Goal: Information Seeking & Learning: Learn about a topic

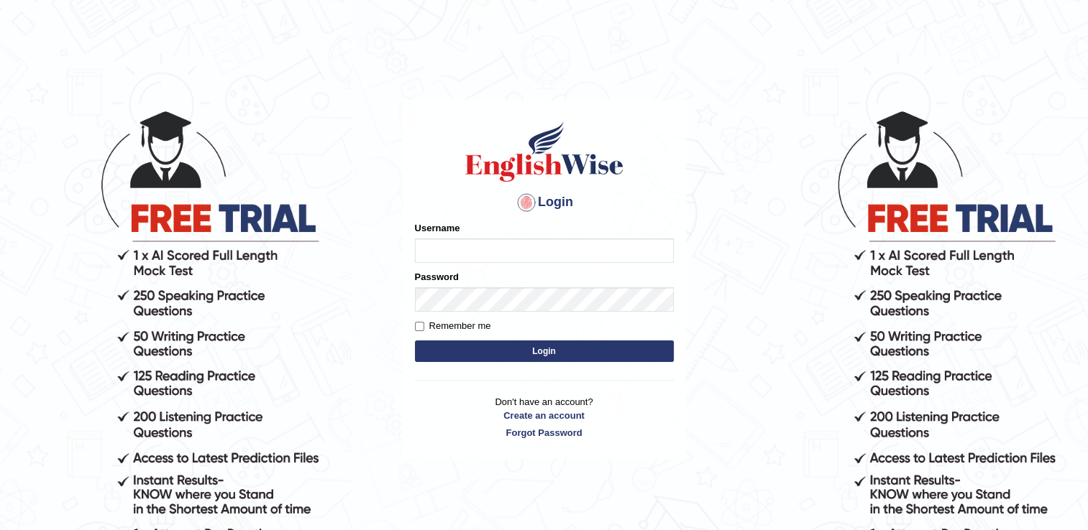
type input "Sangita9362"
click at [562, 358] on button "Login" at bounding box center [544, 352] width 259 height 22
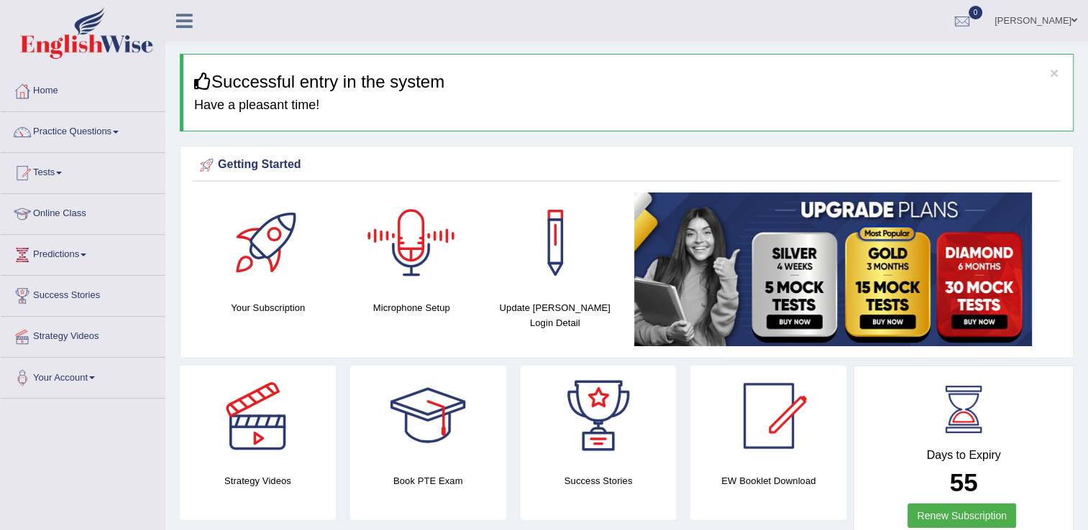
click at [398, 258] on div at bounding box center [411, 243] width 101 height 101
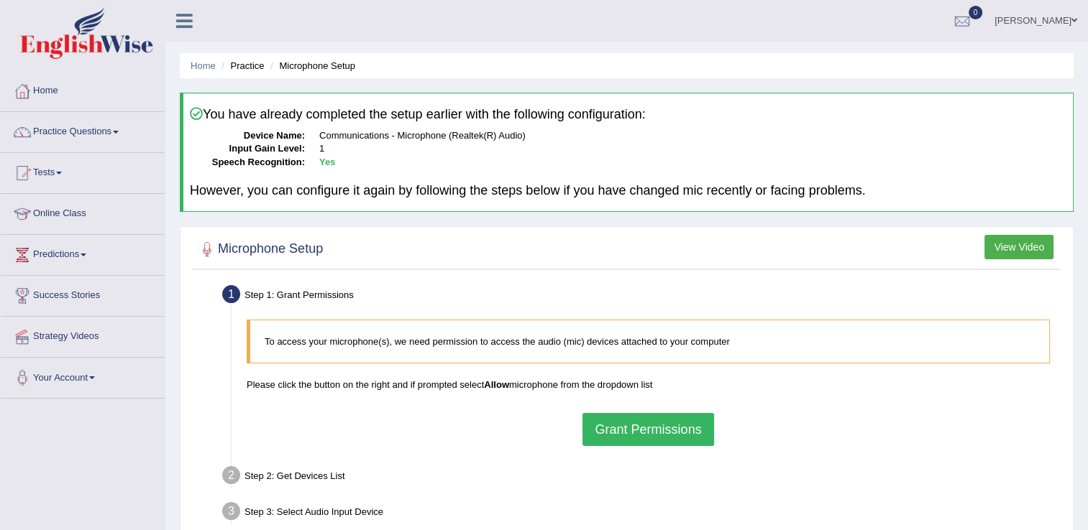
click at [598, 430] on button "Grant Permissions" at bounding box center [647, 429] width 131 height 33
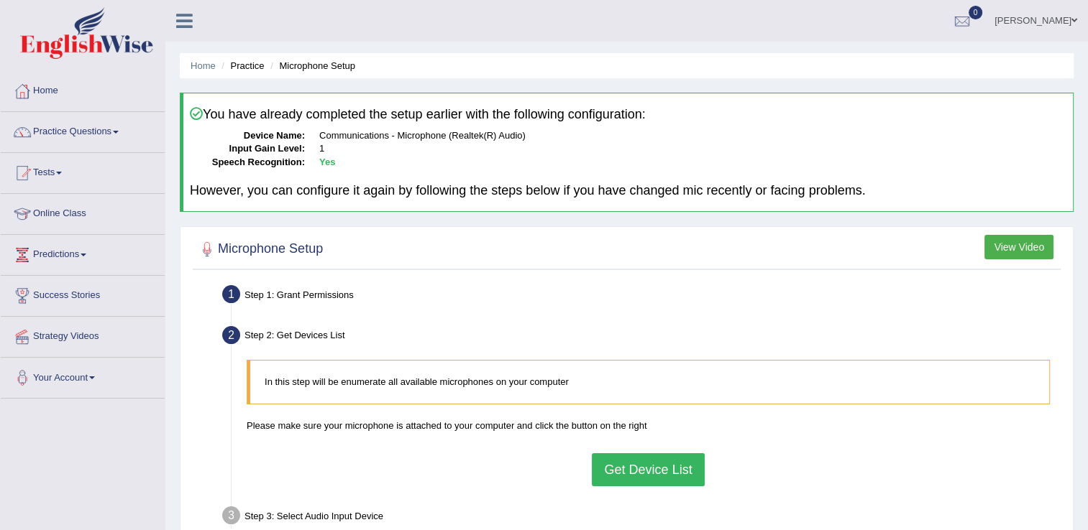
click at [648, 467] on button "Get Device List" at bounding box center [648, 470] width 112 height 33
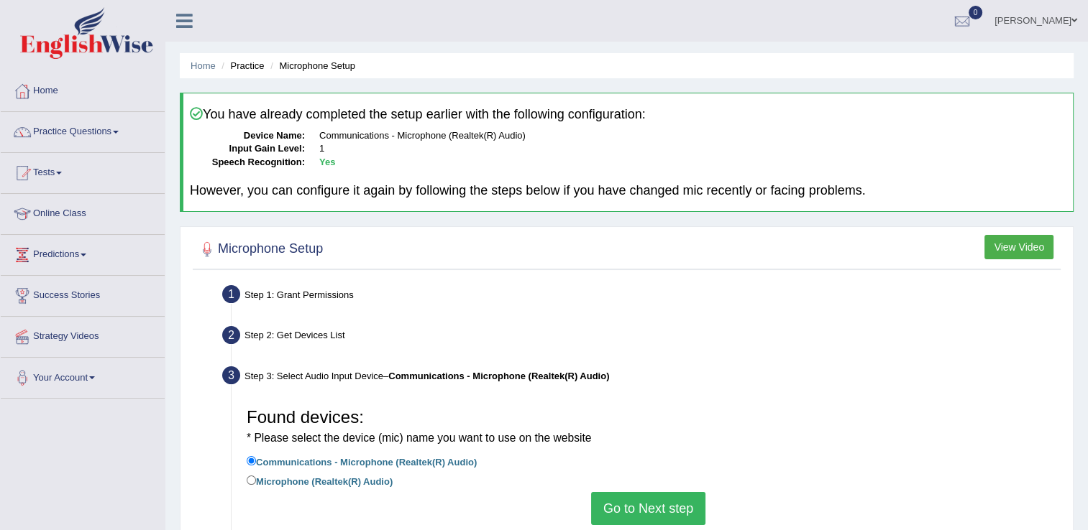
click at [650, 500] on button "Go to Next step" at bounding box center [648, 508] width 114 height 33
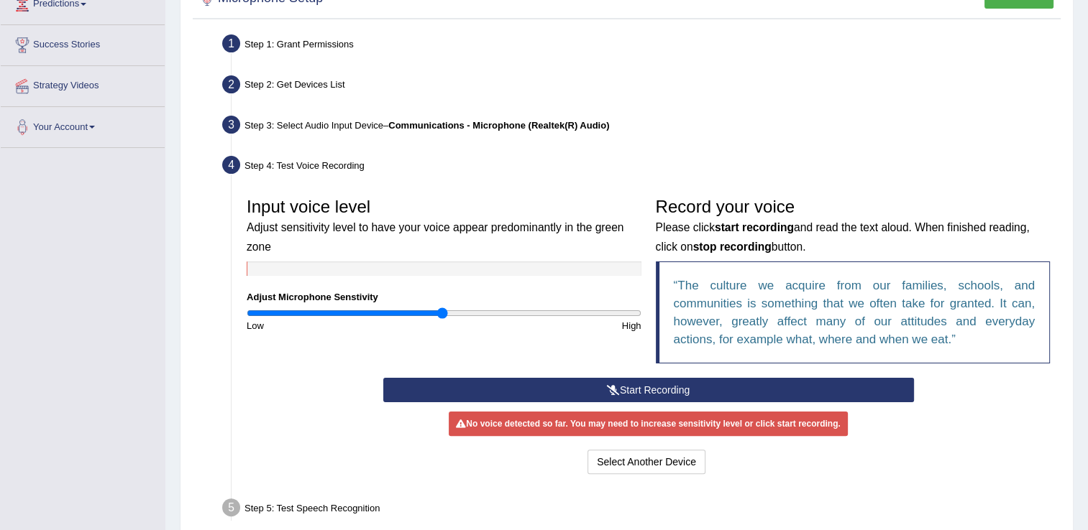
scroll to position [259, 0]
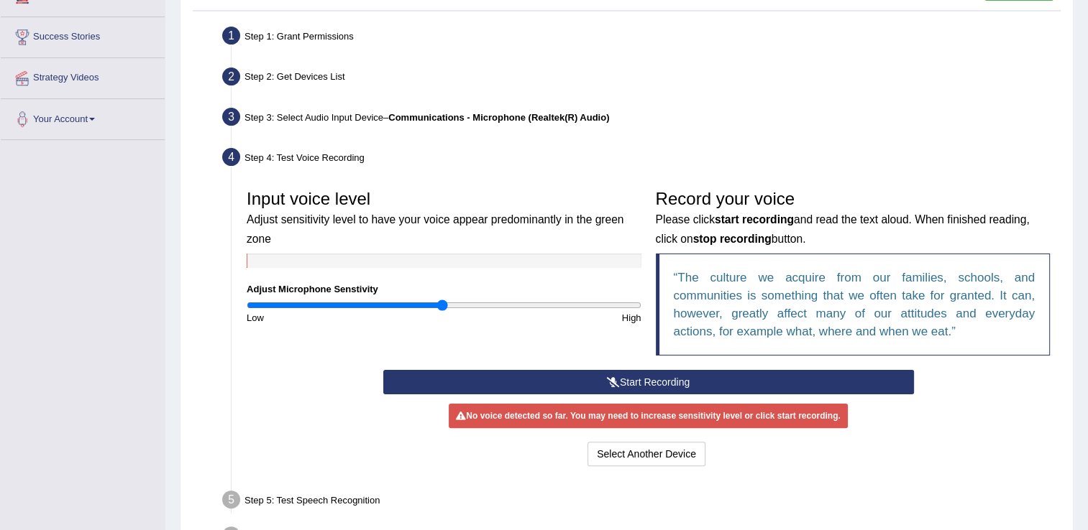
click at [730, 373] on button "Start Recording" at bounding box center [648, 382] width 530 height 24
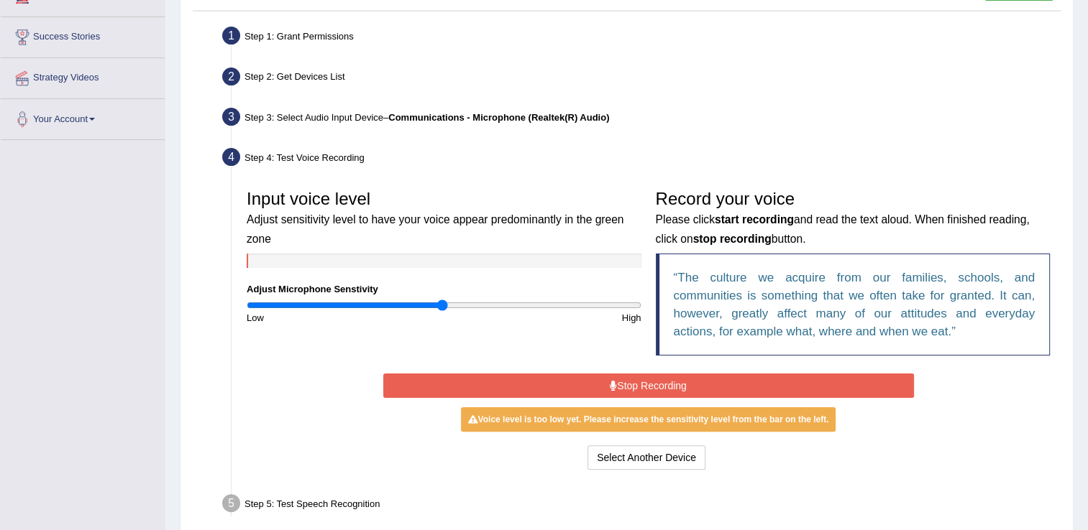
click at [730, 374] on button "Stop Recording" at bounding box center [648, 386] width 530 height 24
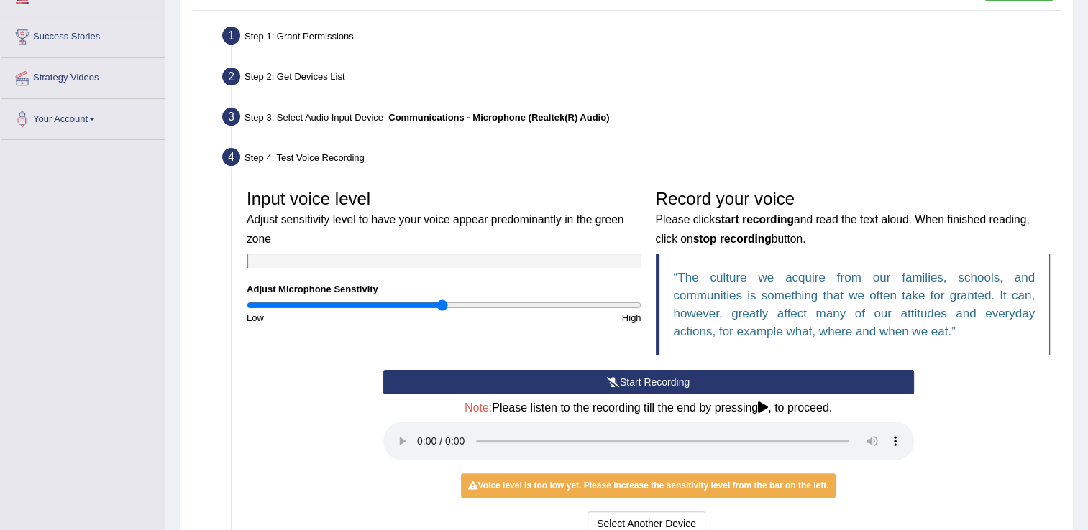
click at [698, 381] on button "Start Recording" at bounding box center [648, 382] width 530 height 24
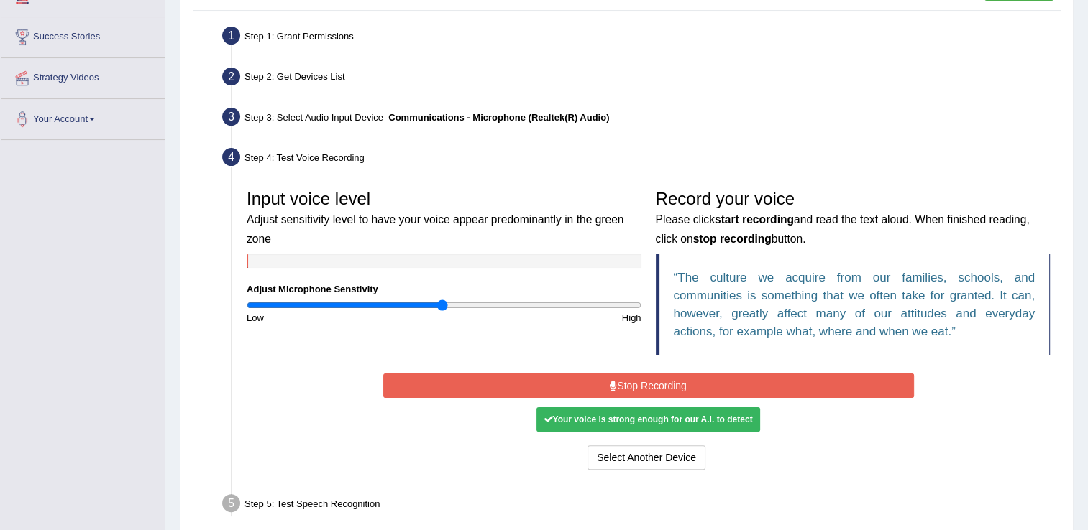
click at [641, 390] on button "Stop Recording" at bounding box center [648, 386] width 530 height 24
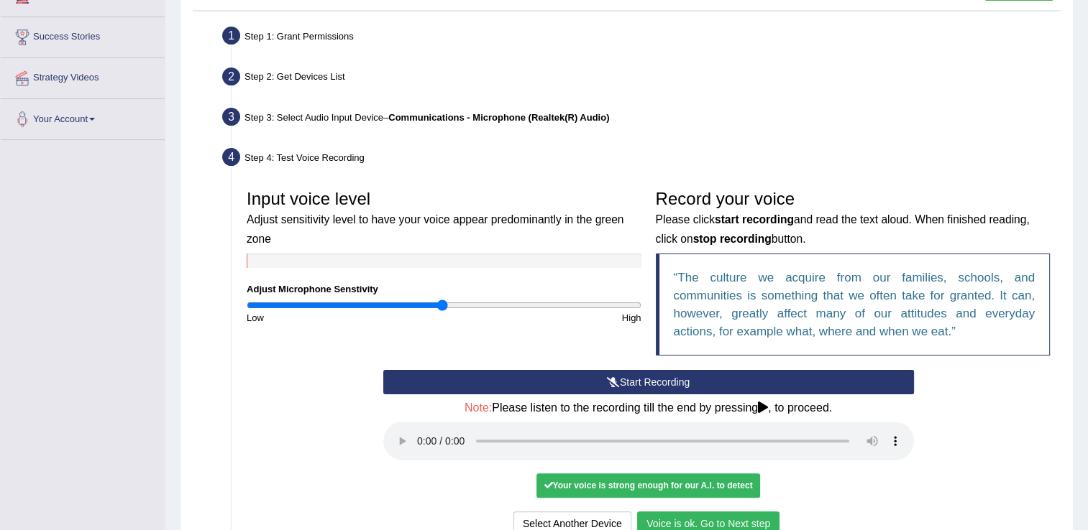
click at [719, 517] on button "Voice is ok. Go to Next step" at bounding box center [708, 524] width 142 height 24
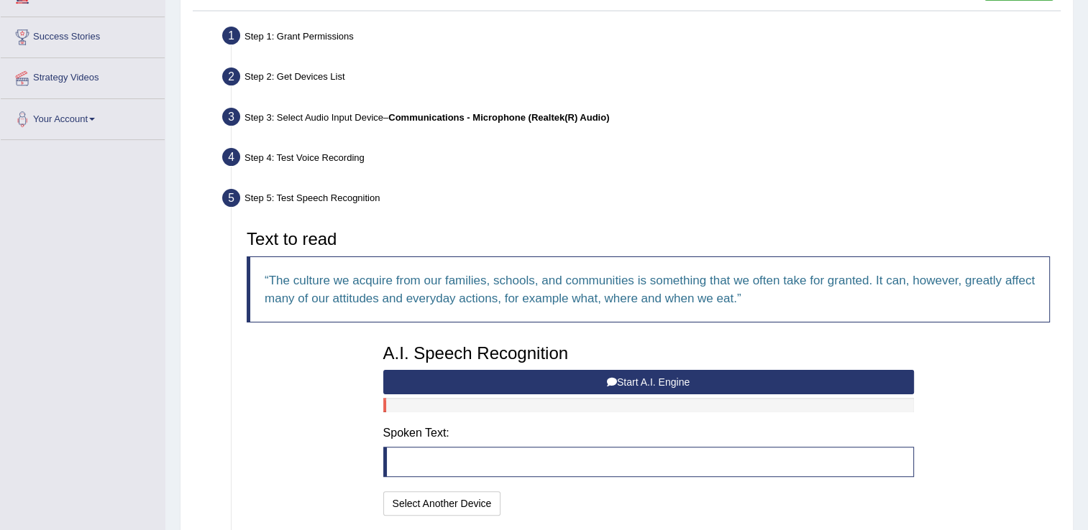
click at [786, 377] on button "Start A.I. Engine" at bounding box center [648, 382] width 530 height 24
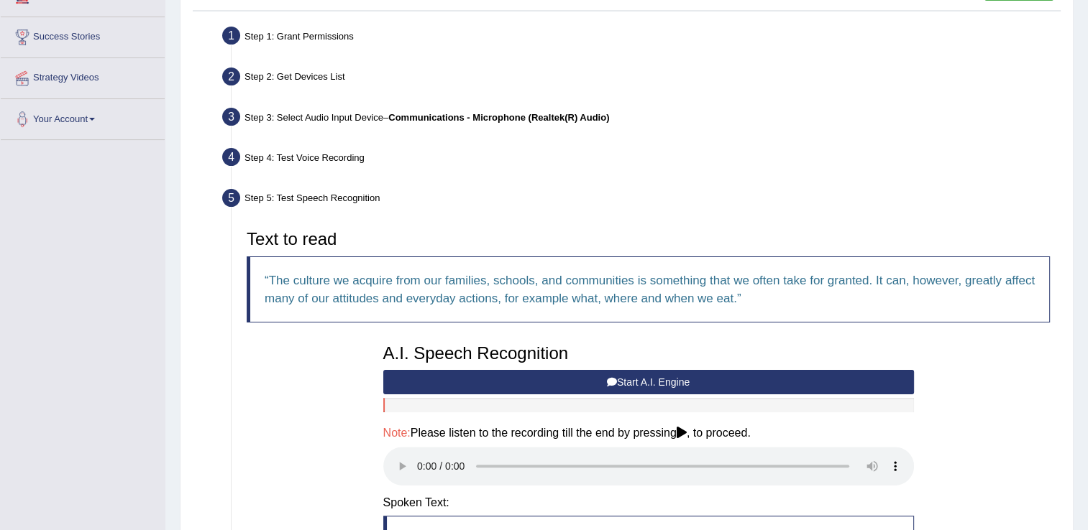
click at [730, 381] on button "Start A.I. Engine" at bounding box center [648, 382] width 530 height 24
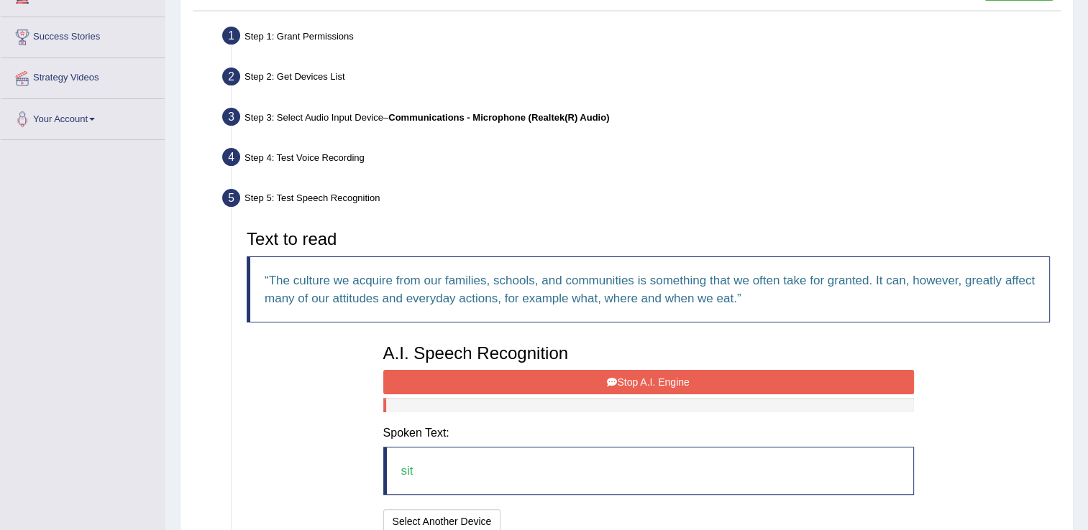
click at [661, 375] on button "Stop A.I. Engine" at bounding box center [648, 382] width 530 height 24
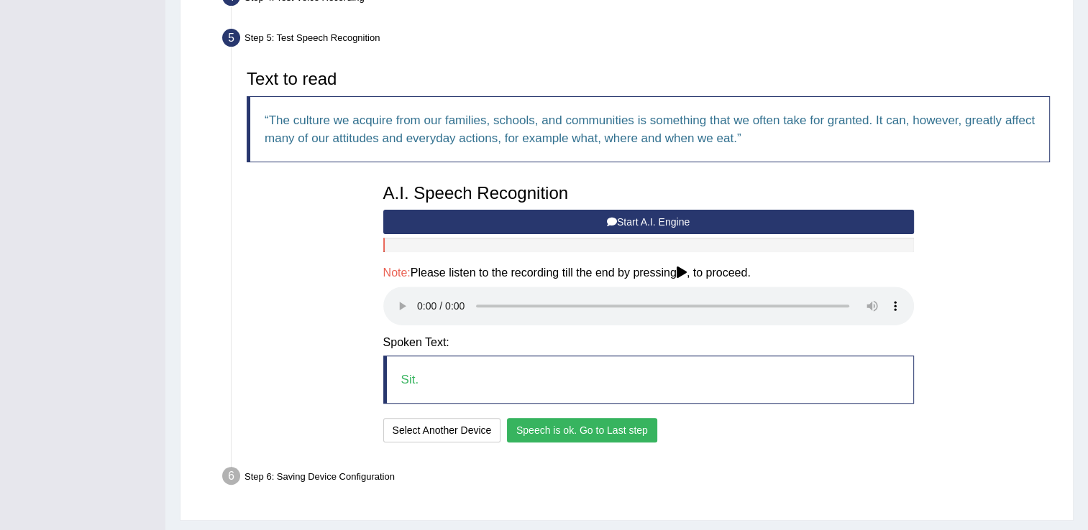
scroll to position [431, 0]
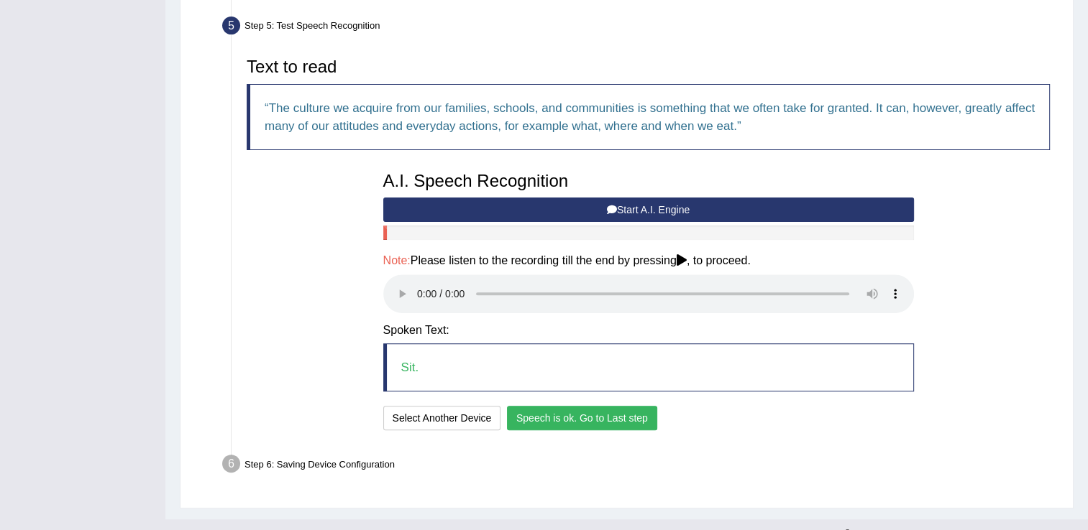
click at [566, 422] on button "Speech is ok. Go to Last step" at bounding box center [582, 418] width 150 height 24
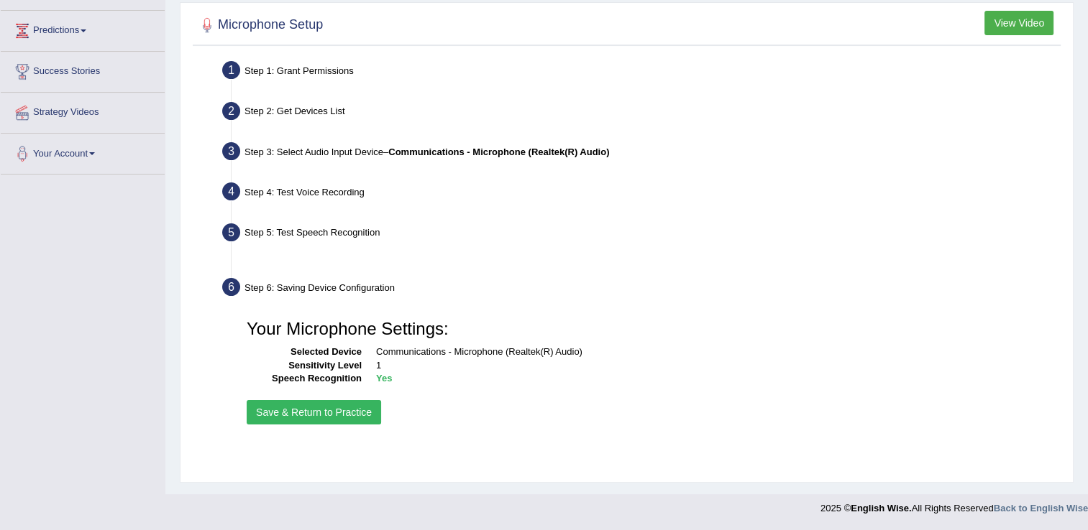
scroll to position [224, 0]
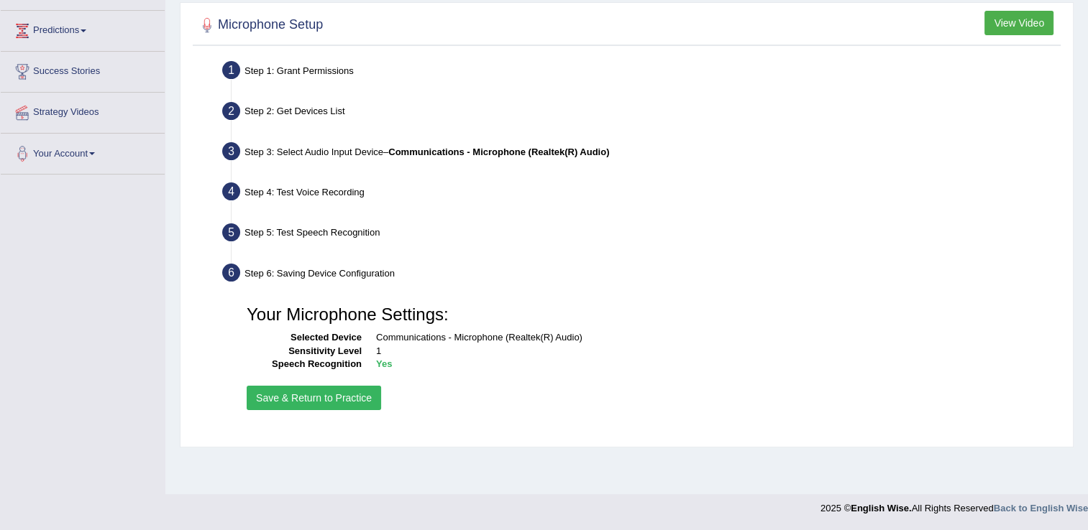
click at [349, 392] on button "Save & Return to Practice" at bounding box center [314, 398] width 134 height 24
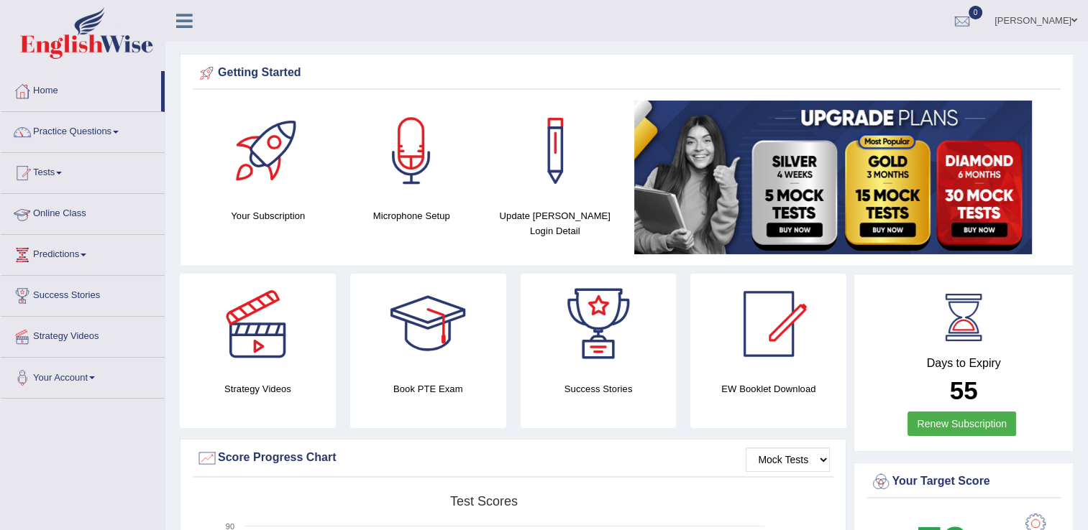
click at [69, 215] on link "Online Class" at bounding box center [83, 212] width 164 height 36
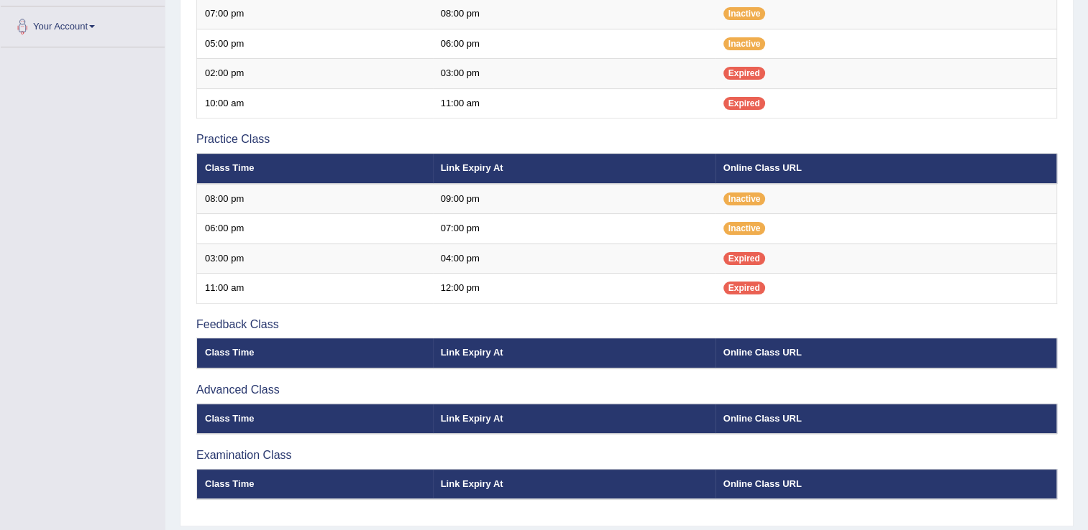
scroll to position [374, 0]
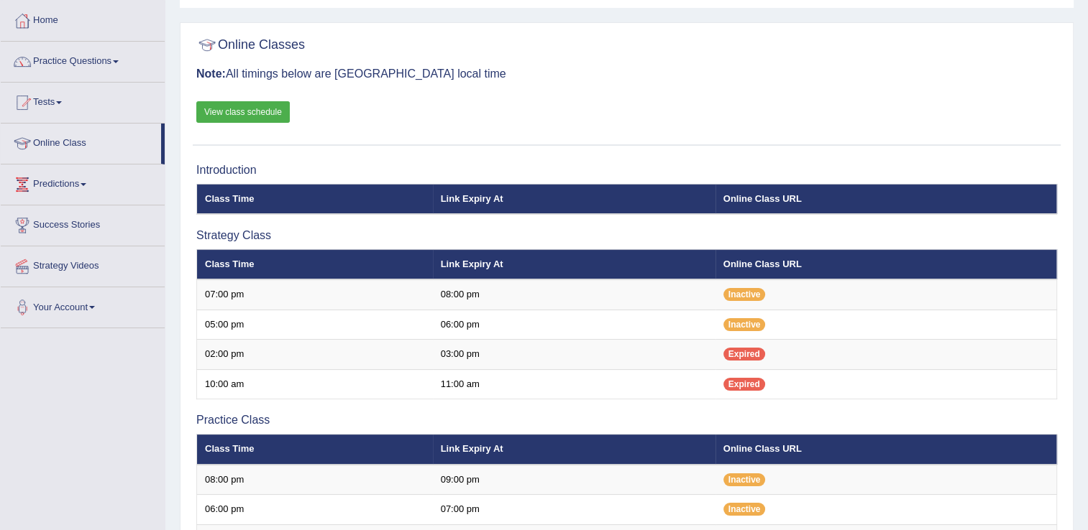
scroll to position [58, 0]
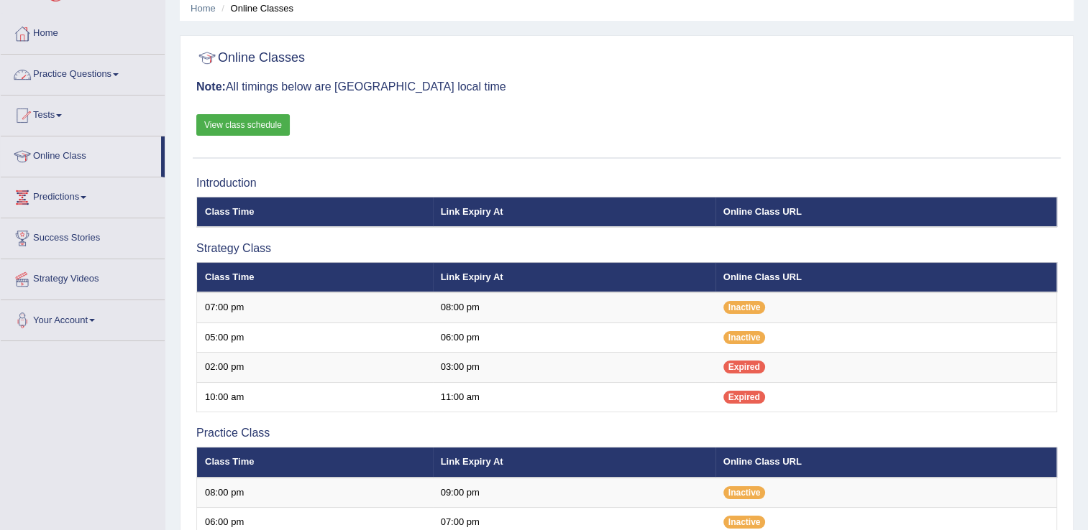
click at [262, 120] on link "View class schedule" at bounding box center [242, 125] width 93 height 22
click at [112, 74] on link "Practice Questions" at bounding box center [83, 73] width 164 height 36
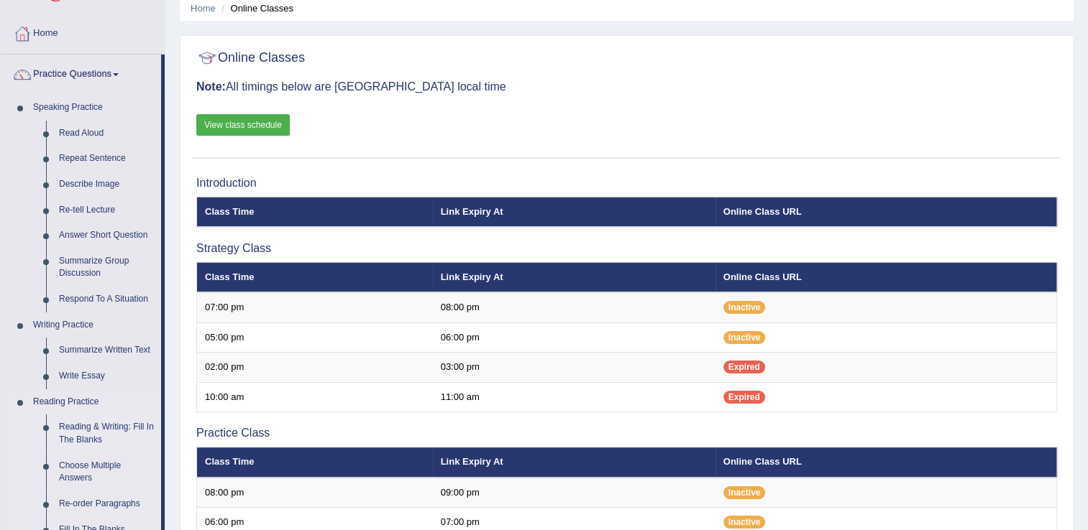
click at [104, 429] on link "Reading & Writing: Fill In The Blanks" at bounding box center [106, 434] width 109 height 38
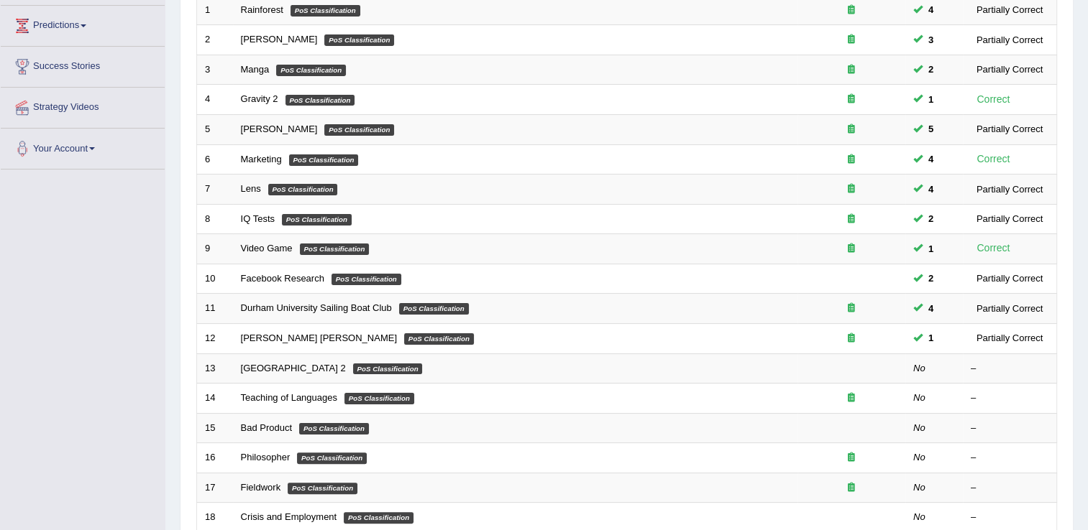
scroll to position [230, 0]
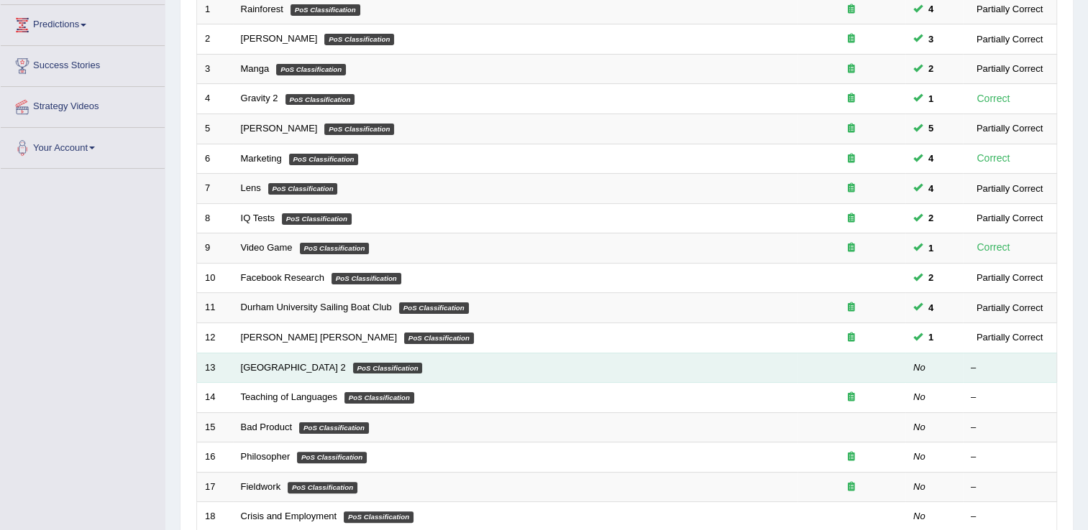
click at [395, 369] on em "PoS Classification" at bounding box center [388, 369] width 70 height 12
click at [277, 368] on link "[GEOGRAPHIC_DATA] 2" at bounding box center [293, 367] width 105 height 11
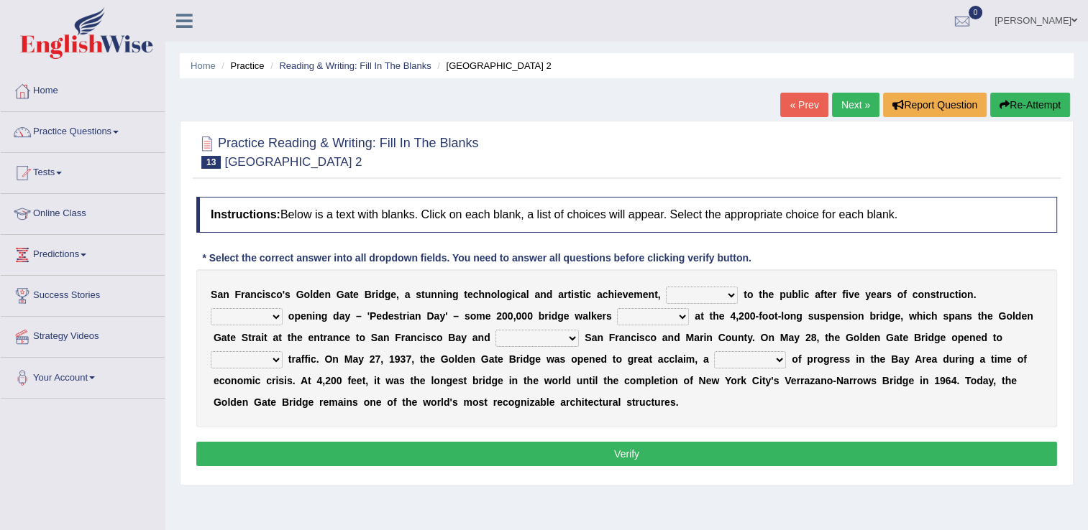
click at [697, 300] on select "opens closes appears equals" at bounding box center [702, 295] width 72 height 17
click at [824, 253] on div "Instructions: Below is a text with blanks. Click on each blank, a list of choic…" at bounding box center [627, 334] width 868 height 288
click at [701, 298] on select "opens closes appears equals" at bounding box center [702, 295] width 72 height 17
select select "appears"
click at [666, 287] on select "opens closes appears equals" at bounding box center [702, 295] width 72 height 17
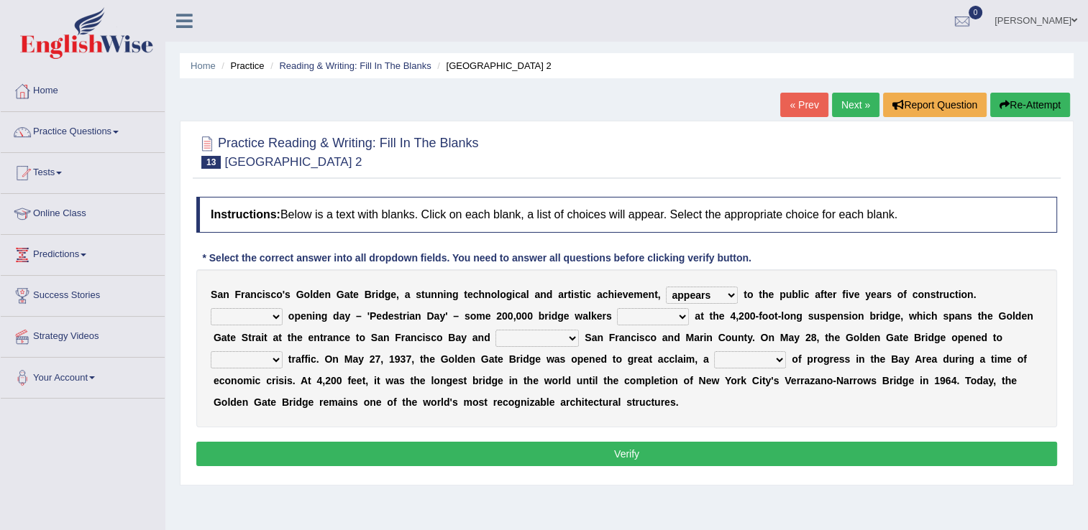
click at [282, 308] on select "On During Since When" at bounding box center [247, 316] width 72 height 17
select select "During"
click at [282, 308] on select "On During Since When" at bounding box center [247, 316] width 72 height 17
click at [617, 321] on select "stationed looked marveled laughed" at bounding box center [653, 316] width 72 height 17
click at [543, 421] on div "S a n F r a n c i s c o ' s G o l d e n G a t e B r i d g e , a s t u n n i n g…" at bounding box center [626, 349] width 860 height 158
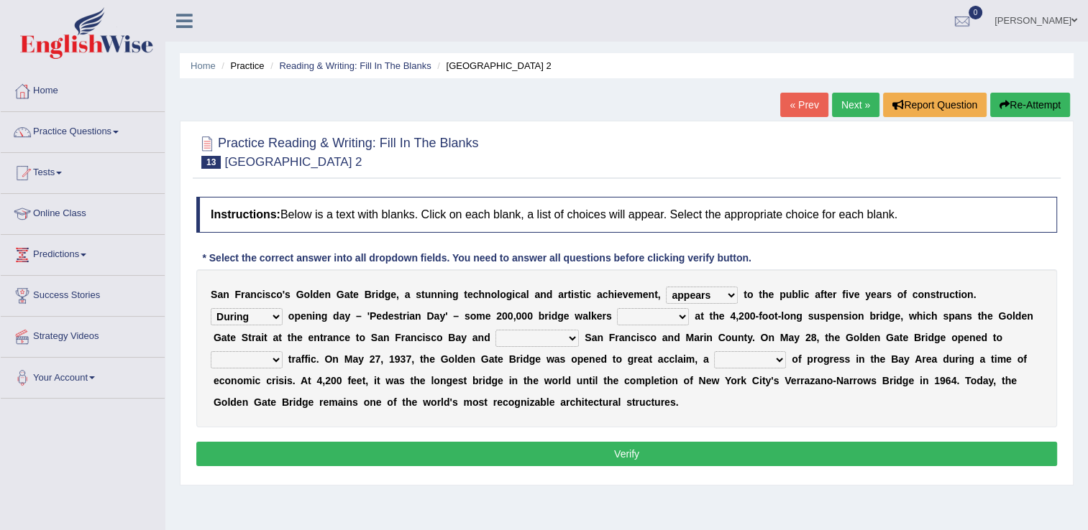
click at [617, 313] on select "stationed looked marveled laughed" at bounding box center [653, 316] width 72 height 17
select select "laughed"
click at [617, 308] on select "stationed looked marveled laughed" at bounding box center [653, 316] width 72 height 17
click at [617, 321] on select "stationed looked marveled laughed" at bounding box center [653, 316] width 72 height 17
click at [617, 308] on select "stationed looked marveled laughed" at bounding box center [653, 316] width 72 height 17
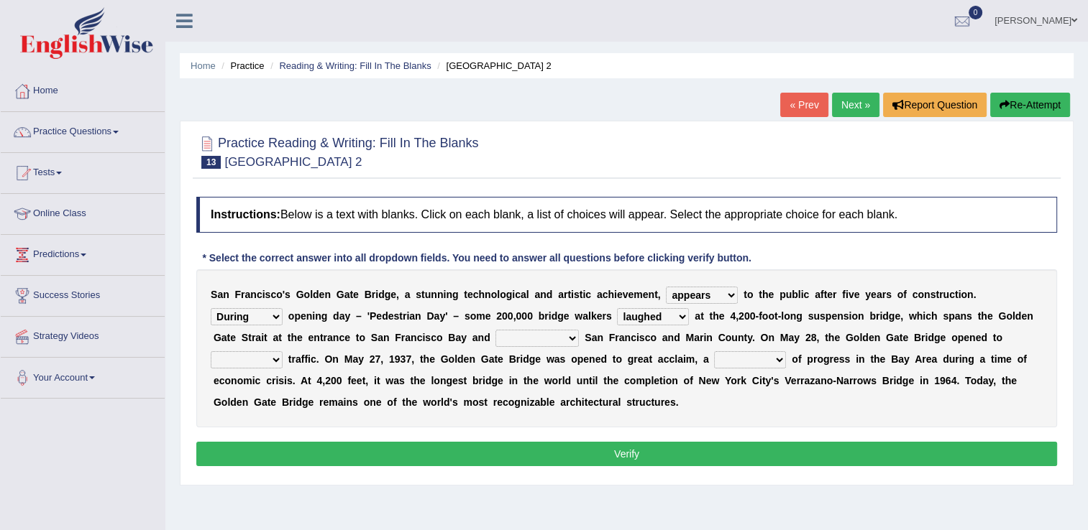
click at [495, 335] on select "separates connects channels differentiates" at bounding box center [536, 338] width 83 height 17
select select "separates"
click at [495, 330] on select "separates connects channels differentiates" at bounding box center [536, 338] width 83 height 17
click at [282, 351] on select "aquatic vehicular airborne watertight" at bounding box center [247, 359] width 72 height 17
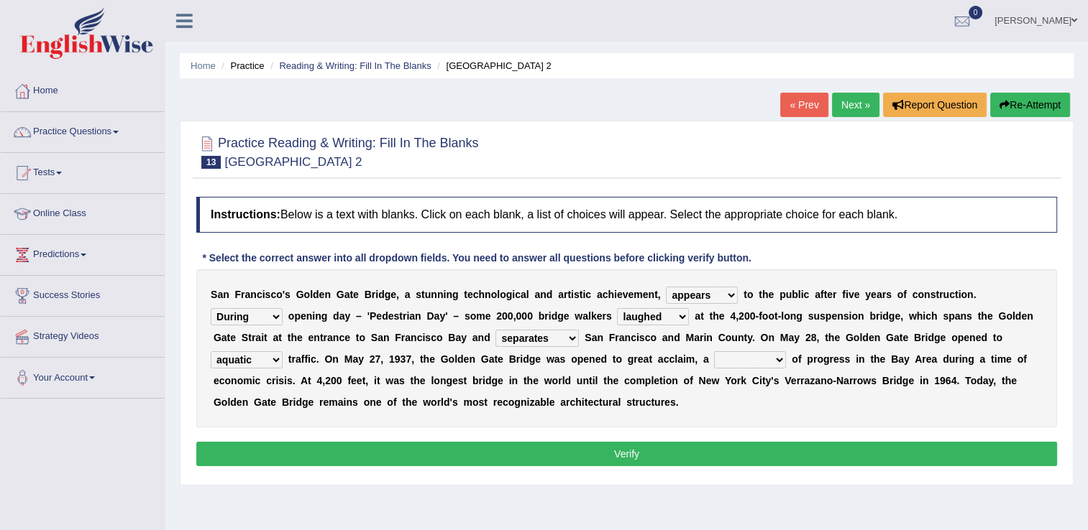
click at [282, 351] on select "aquatic vehicular airborne watertight" at bounding box center [247, 359] width 72 height 17
select select "vehicular"
click at [282, 351] on select "aquatic vehicular airborne watertight" at bounding box center [247, 359] width 72 height 17
click at [714, 356] on select "denial symbol technique yield" at bounding box center [750, 359] width 72 height 17
select select "technique"
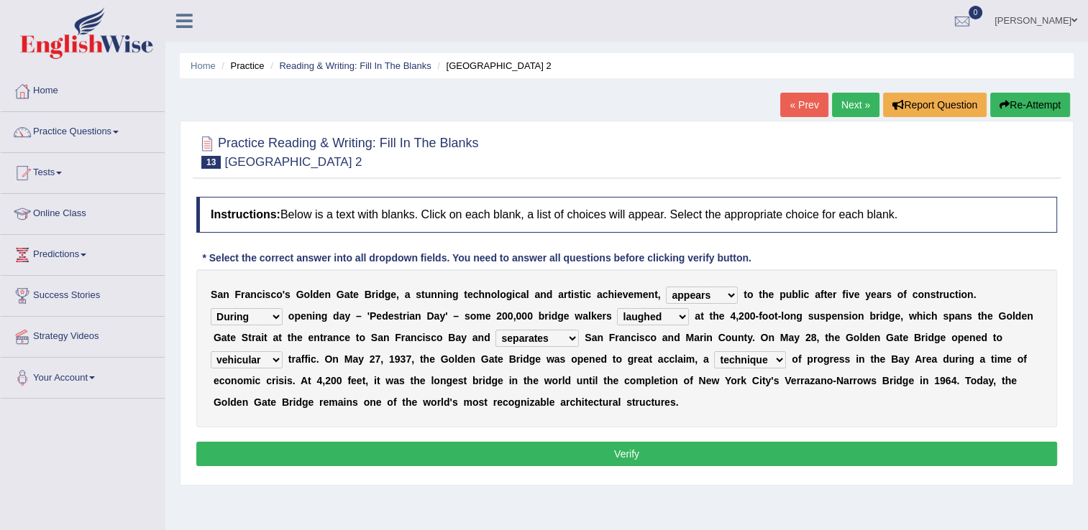
click at [714, 351] on select "denial symbol technique yield" at bounding box center [750, 359] width 72 height 17
click at [582, 451] on button "Verify" at bounding box center [626, 454] width 860 height 24
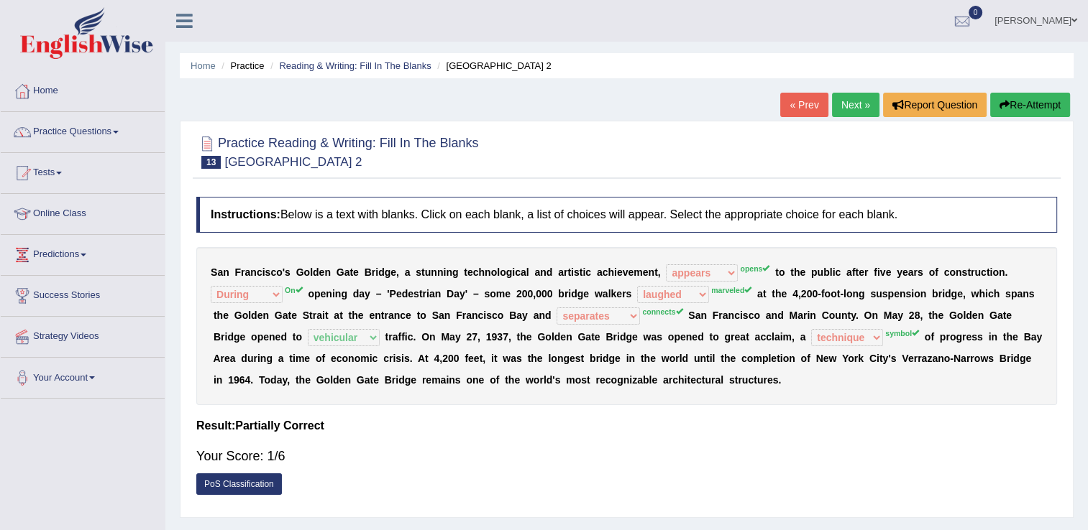
click at [1004, 101] on icon "button" at bounding box center [1004, 105] width 10 height 10
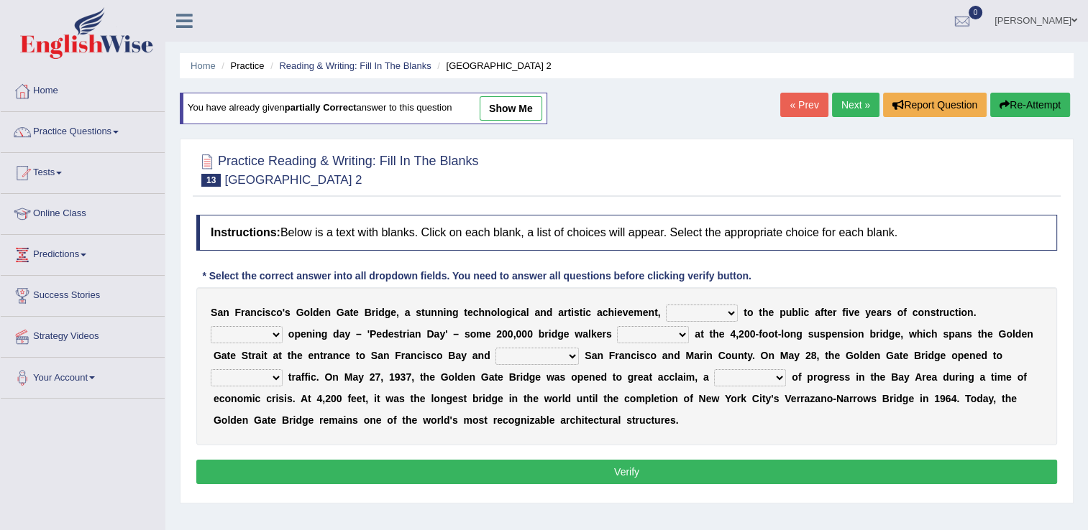
click at [679, 311] on select "opens closes appears equals" at bounding box center [702, 313] width 72 height 17
select select "appears"
click at [666, 305] on select "opens closes appears equals" at bounding box center [702, 313] width 72 height 17
click at [282, 326] on select "On During Since When" at bounding box center [247, 334] width 72 height 17
select select "On"
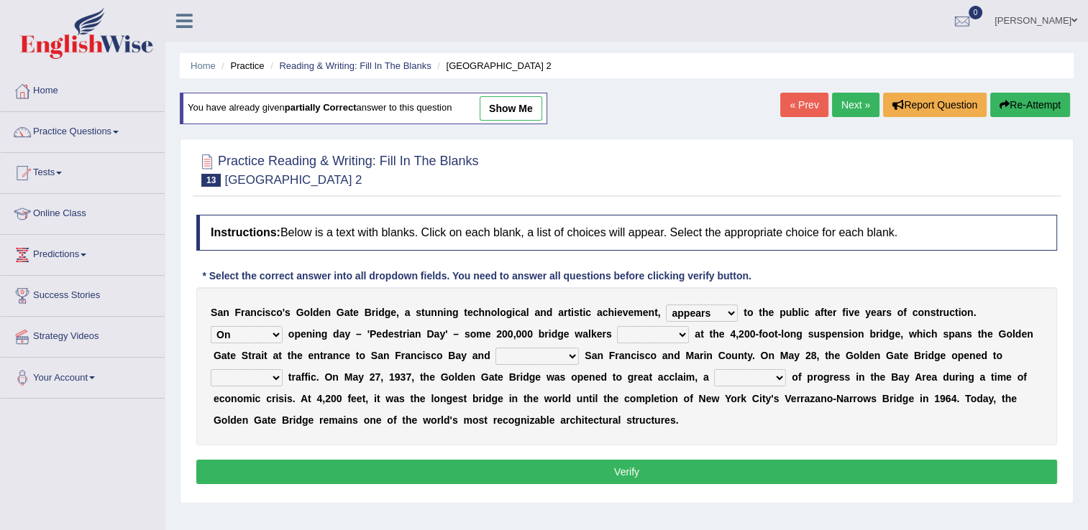
click at [282, 326] on select "On During Since When" at bounding box center [247, 334] width 72 height 17
click at [617, 332] on select "stationed looked marveled laughed" at bounding box center [653, 334] width 72 height 17
select select "stationed"
click at [617, 326] on select "stationed looked marveled laughed" at bounding box center [653, 334] width 72 height 17
click at [495, 358] on select "separates connects channels differentiates" at bounding box center [536, 356] width 83 height 17
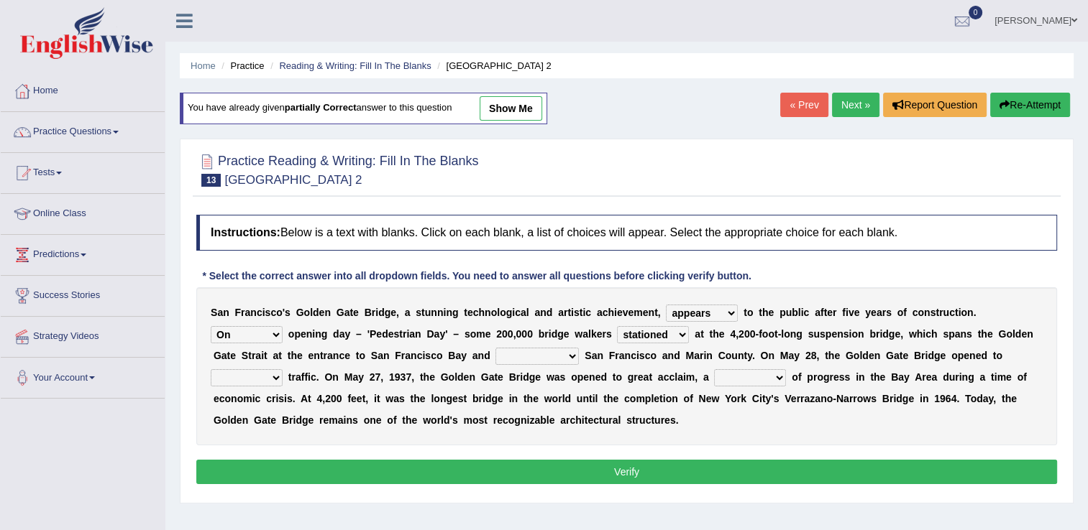
select select "separates"
click at [495, 348] on select "separates connects channels differentiates" at bounding box center [536, 356] width 83 height 17
click at [282, 369] on select "aquatic vehicular airborne watertight" at bounding box center [247, 377] width 72 height 17
select select "aquatic"
click at [282, 369] on select "aquatic vehicular airborne watertight" at bounding box center [247, 377] width 72 height 17
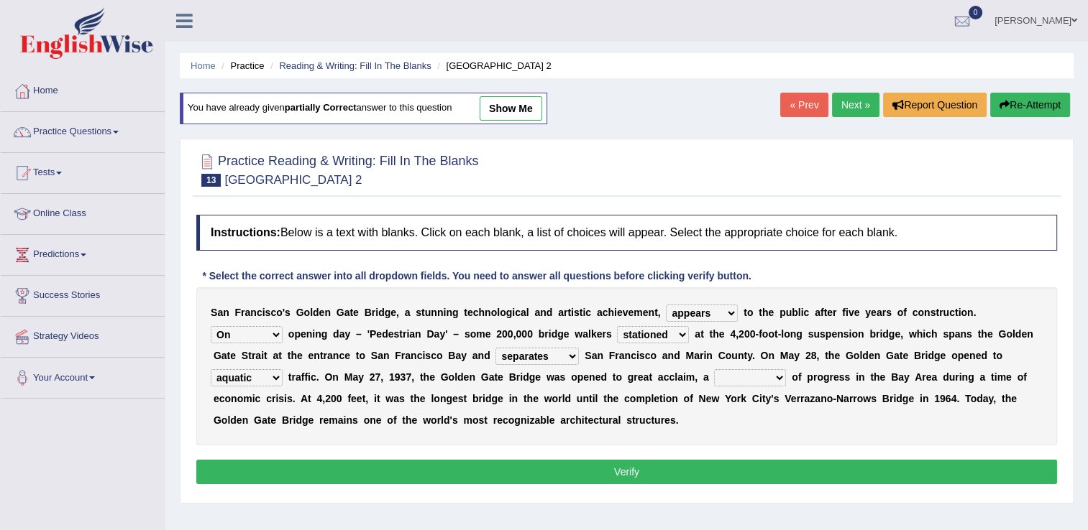
click at [714, 380] on select "denial symbol technique yield" at bounding box center [750, 377] width 72 height 17
select select "symbol"
click at [714, 369] on select "denial symbol technique yield" at bounding box center [750, 377] width 72 height 17
click at [573, 471] on button "Verify" at bounding box center [626, 472] width 860 height 24
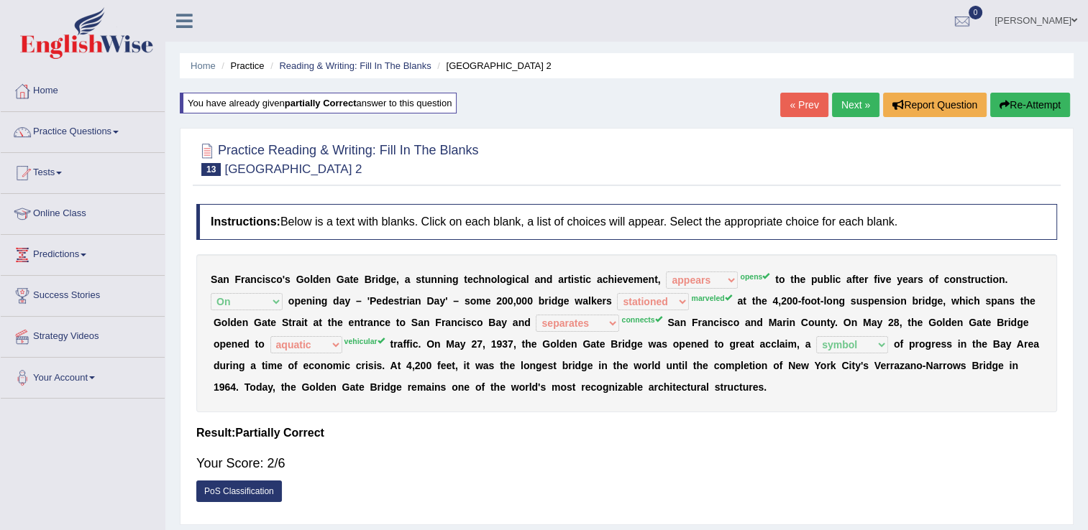
click at [855, 108] on link "Next »" at bounding box center [855, 105] width 47 height 24
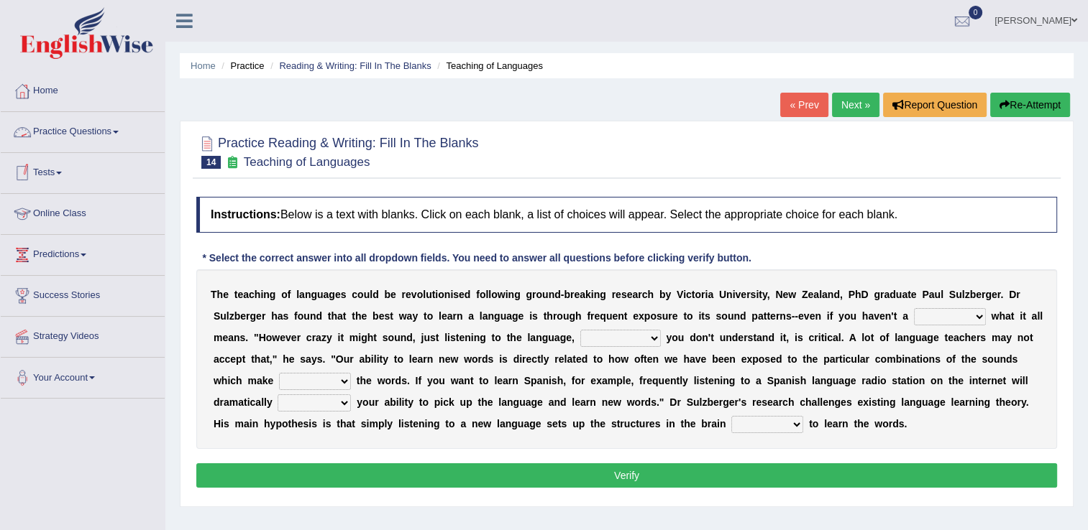
click at [90, 209] on link "Online Class" at bounding box center [83, 212] width 164 height 36
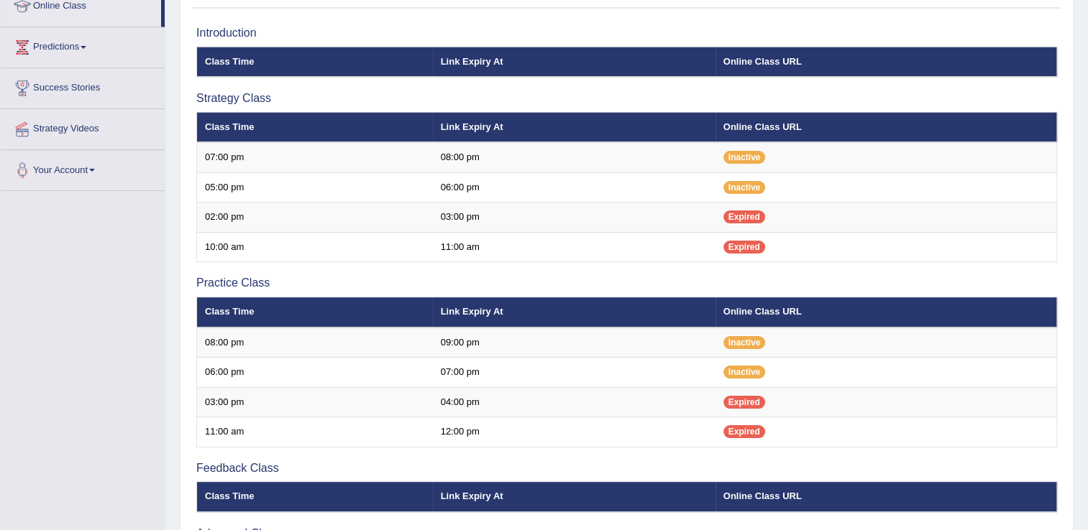
scroll to position [201, 0]
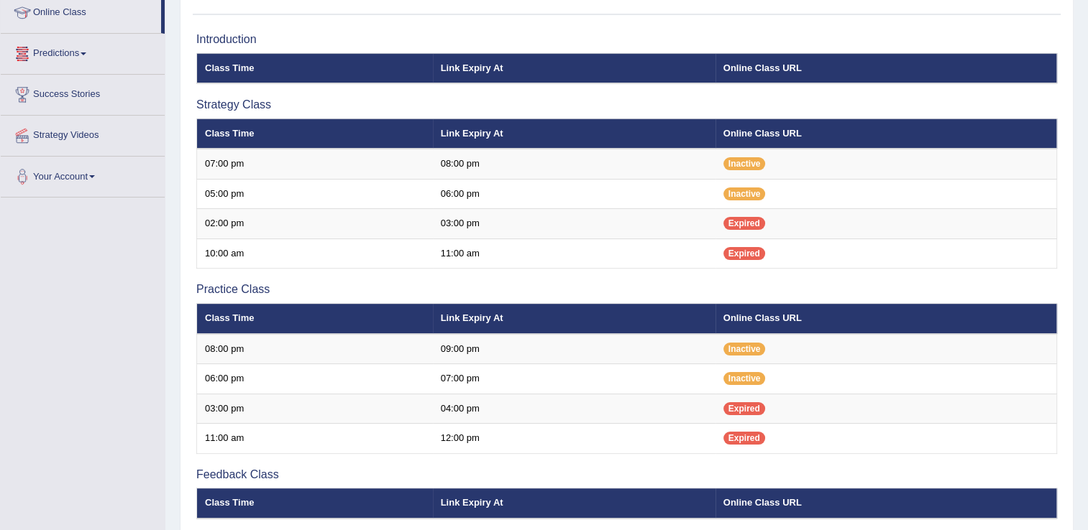
click at [83, 56] on link "Predictions" at bounding box center [83, 52] width 164 height 36
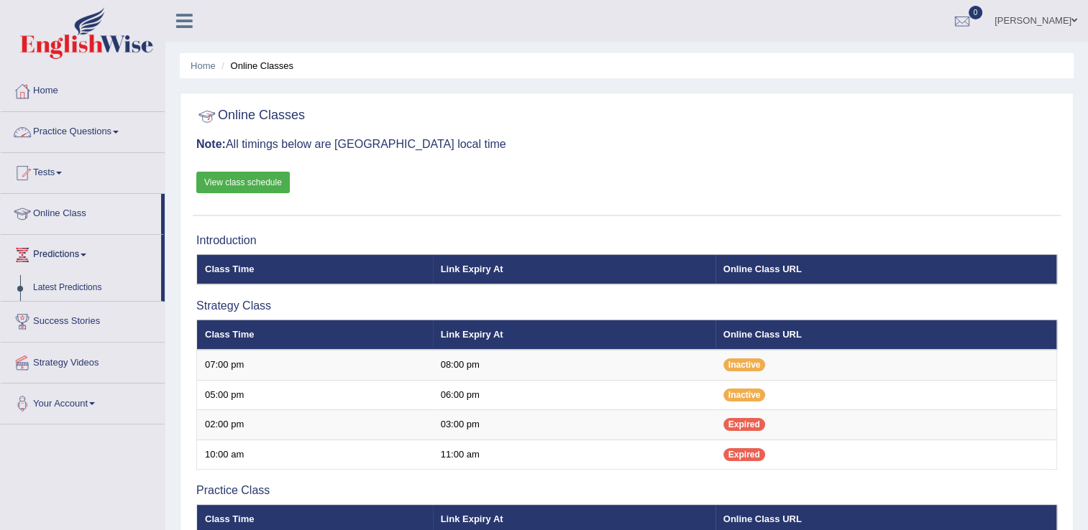
click at [120, 134] on link "Practice Questions" at bounding box center [83, 130] width 164 height 36
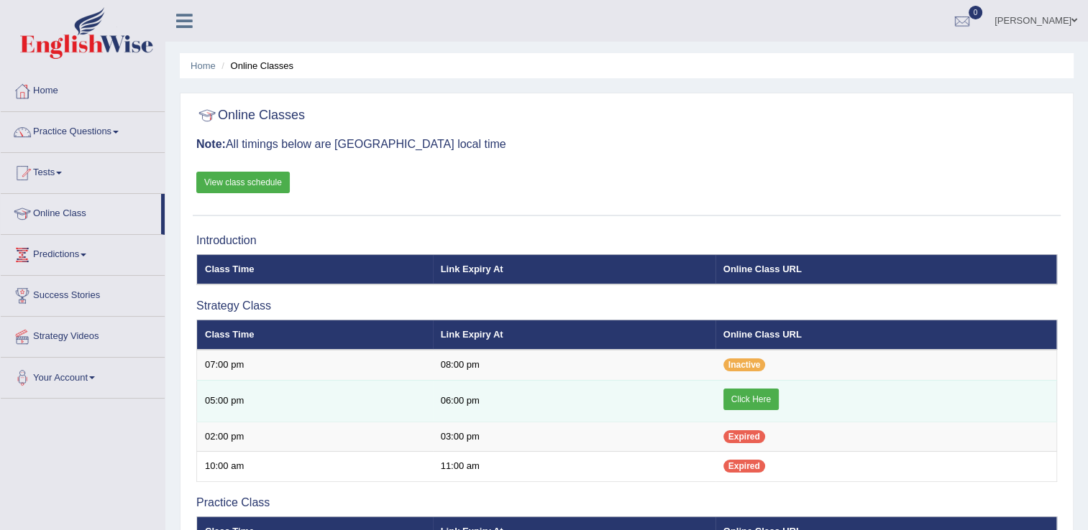
click at [747, 398] on link "Click Here" at bounding box center [750, 400] width 55 height 22
